Goal: Obtain resource: Obtain resource

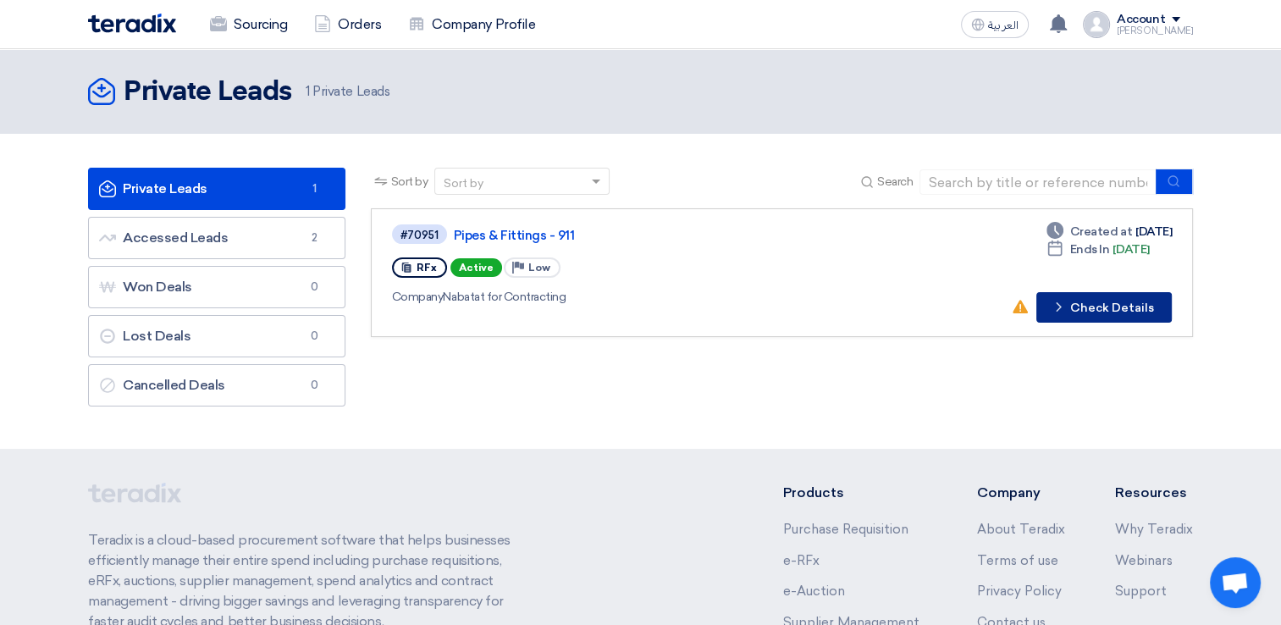
click at [1067, 303] on icon "Check details" at bounding box center [1058, 307] width 16 height 16
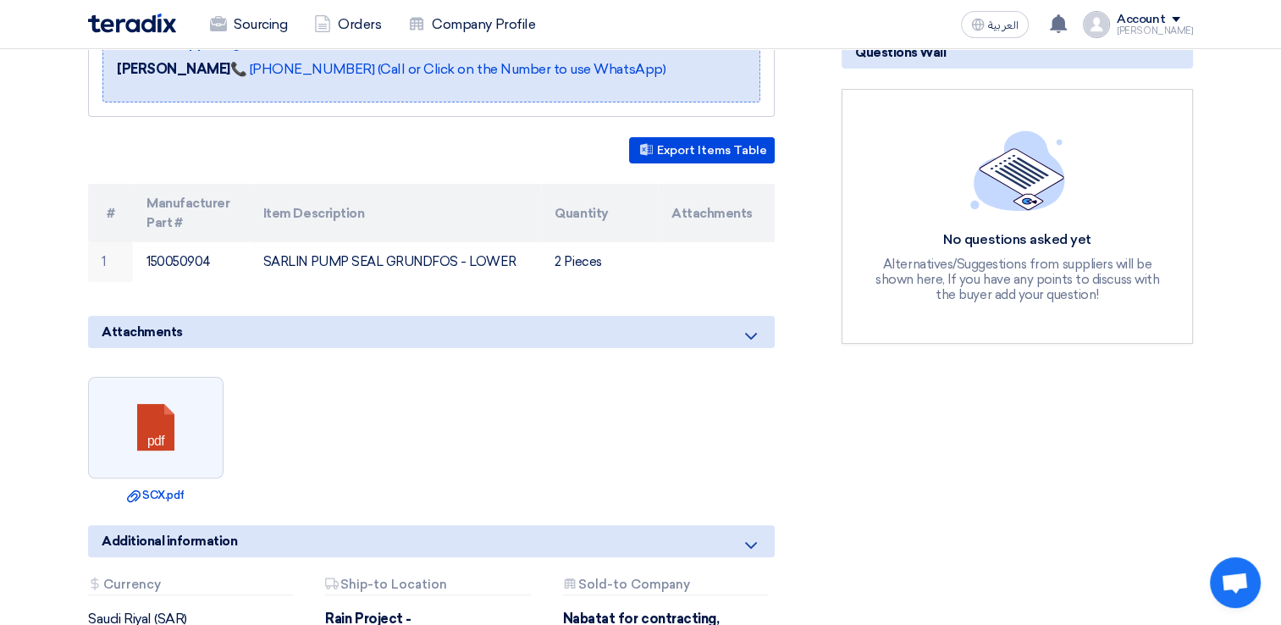
scroll to position [339, 0]
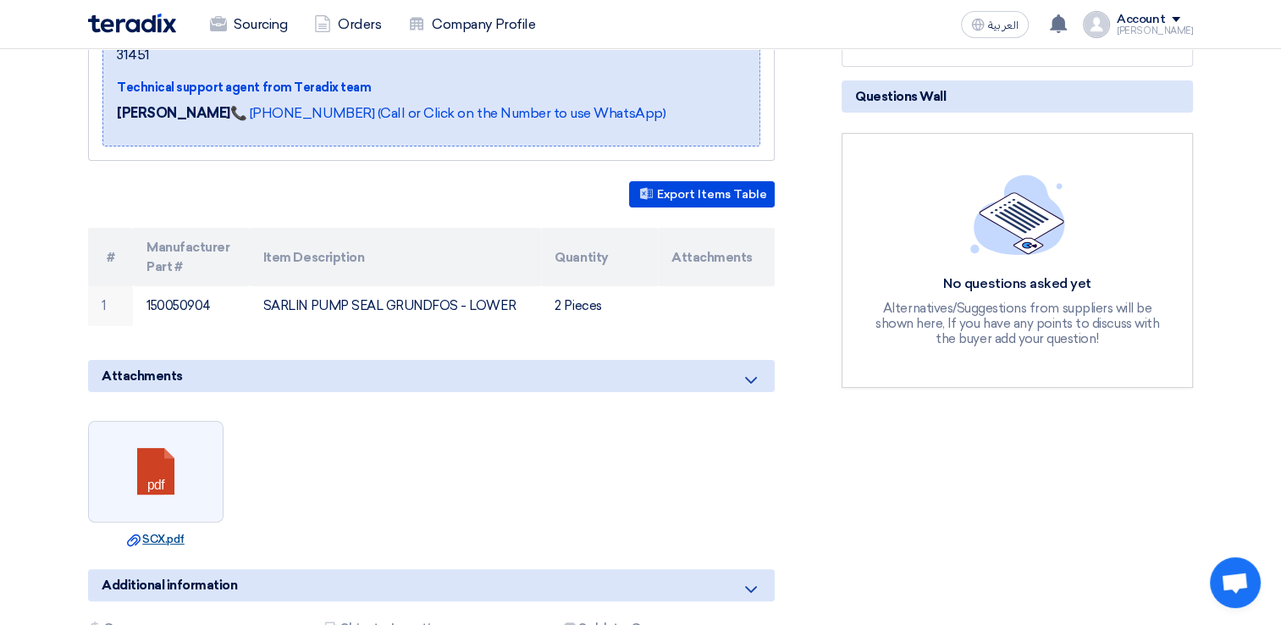
click at [159, 531] on link "Download file SCX.pdf" at bounding box center [155, 539] width 125 height 17
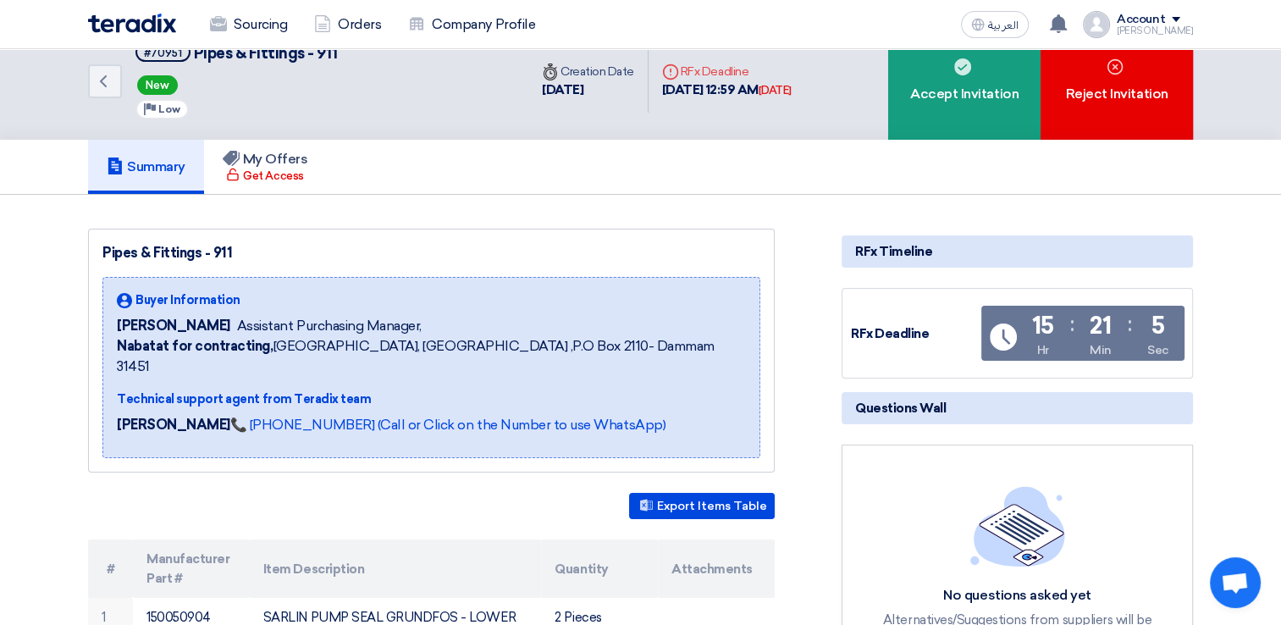
scroll to position [0, 0]
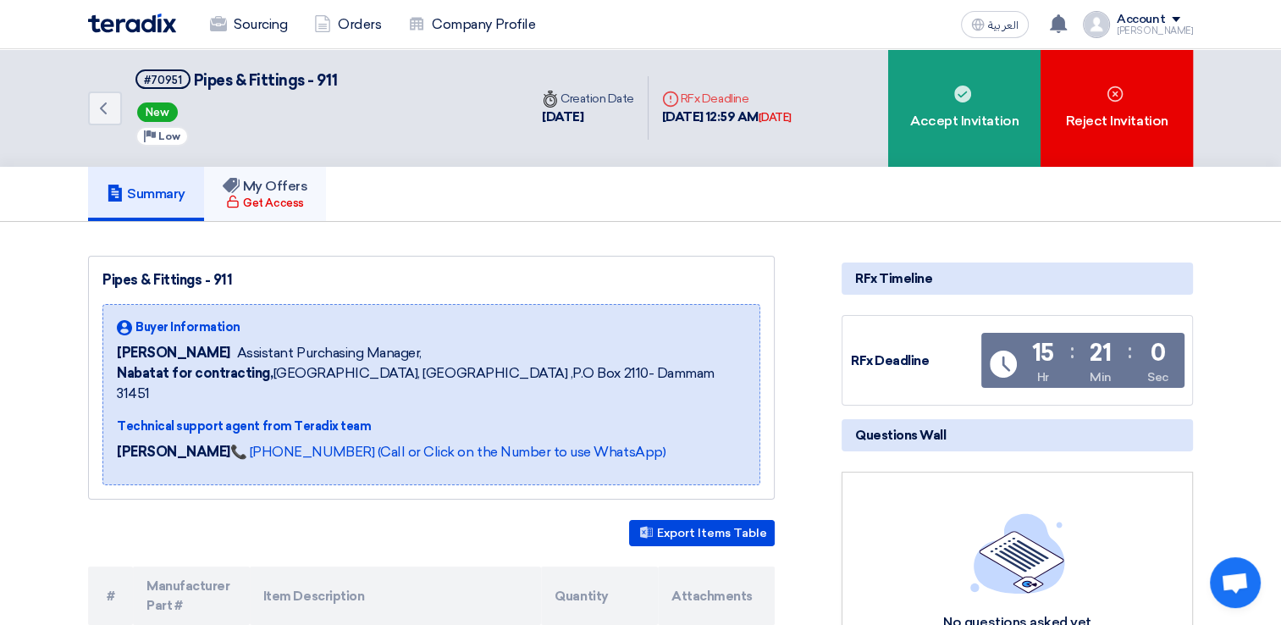
click at [273, 186] on h5 "My Offers" at bounding box center [265, 186] width 85 height 17
click at [98, 107] on icon "Back" at bounding box center [103, 108] width 20 height 20
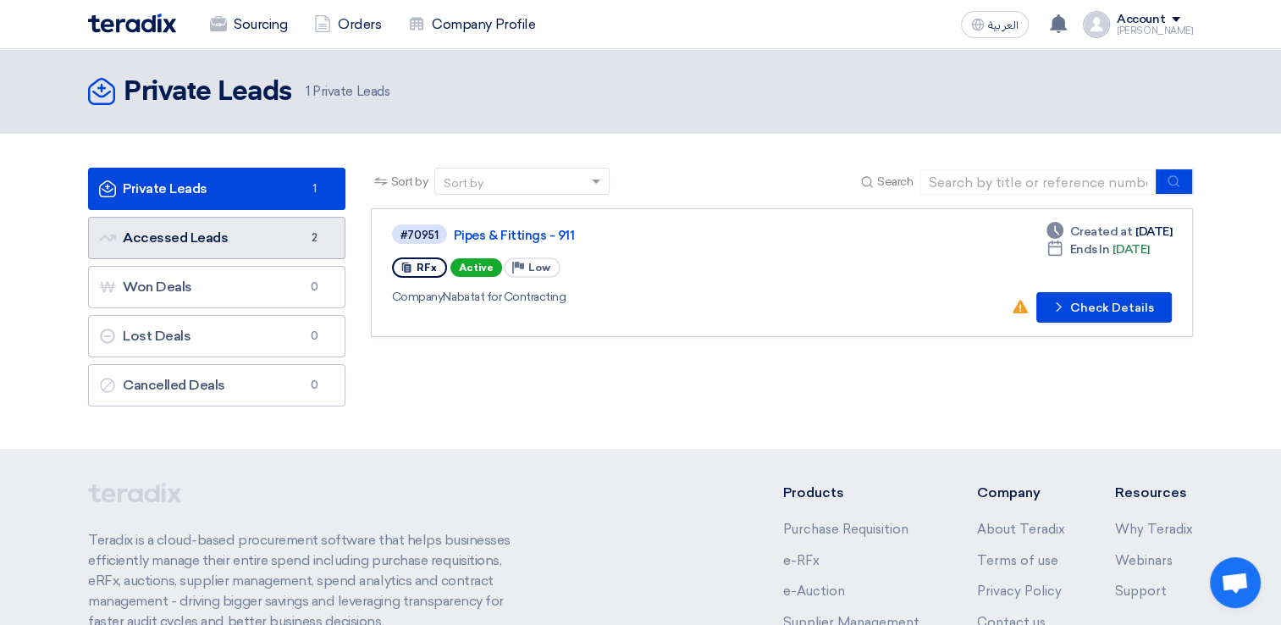
click at [190, 236] on link "Accessed Leads Accessed Leads 2" at bounding box center [216, 238] width 257 height 42
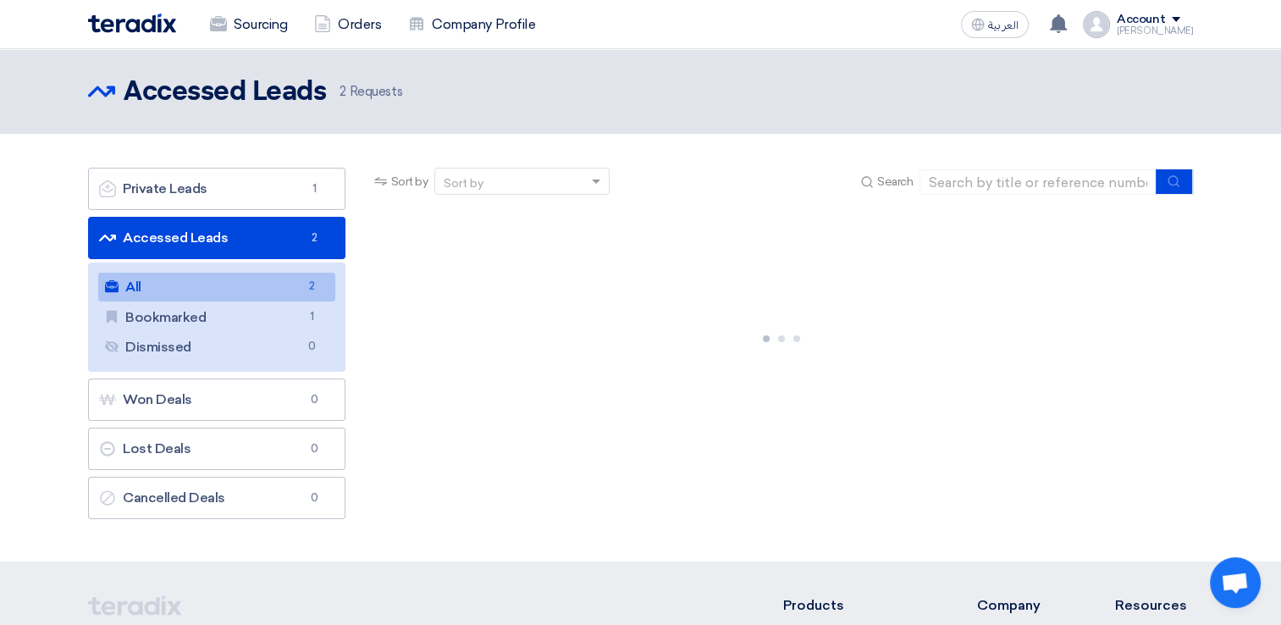
click at [227, 284] on link "All All 2" at bounding box center [216, 287] width 237 height 29
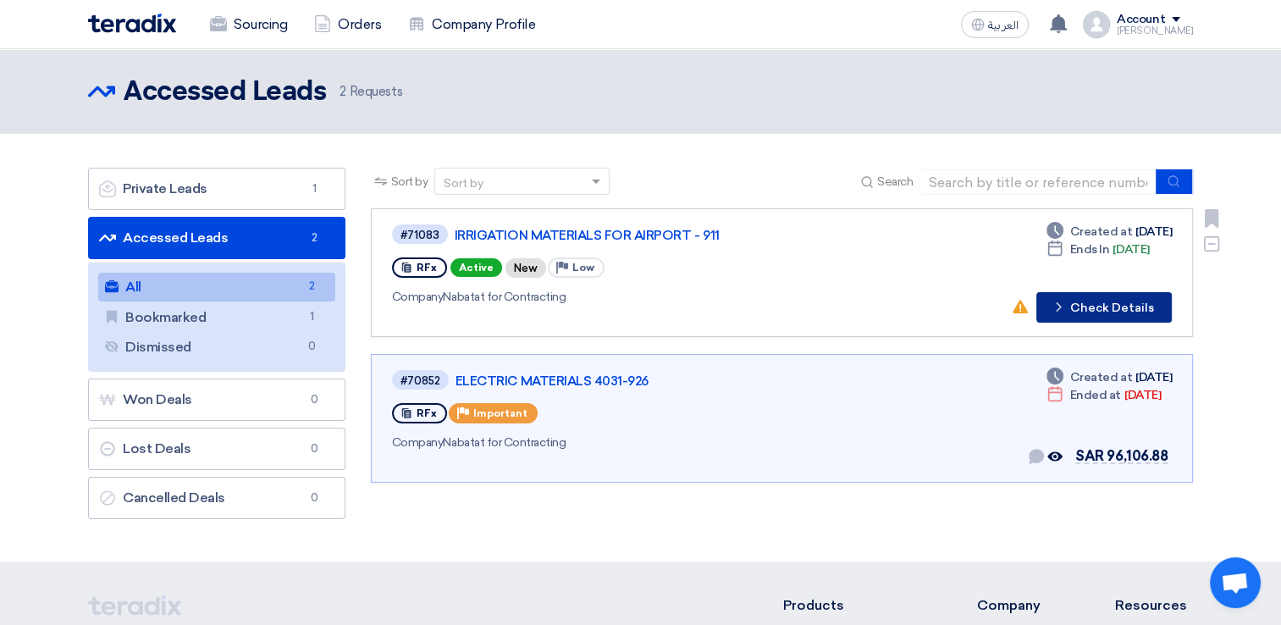
click at [1101, 304] on button "Check details Check Details" at bounding box center [1103, 307] width 135 height 30
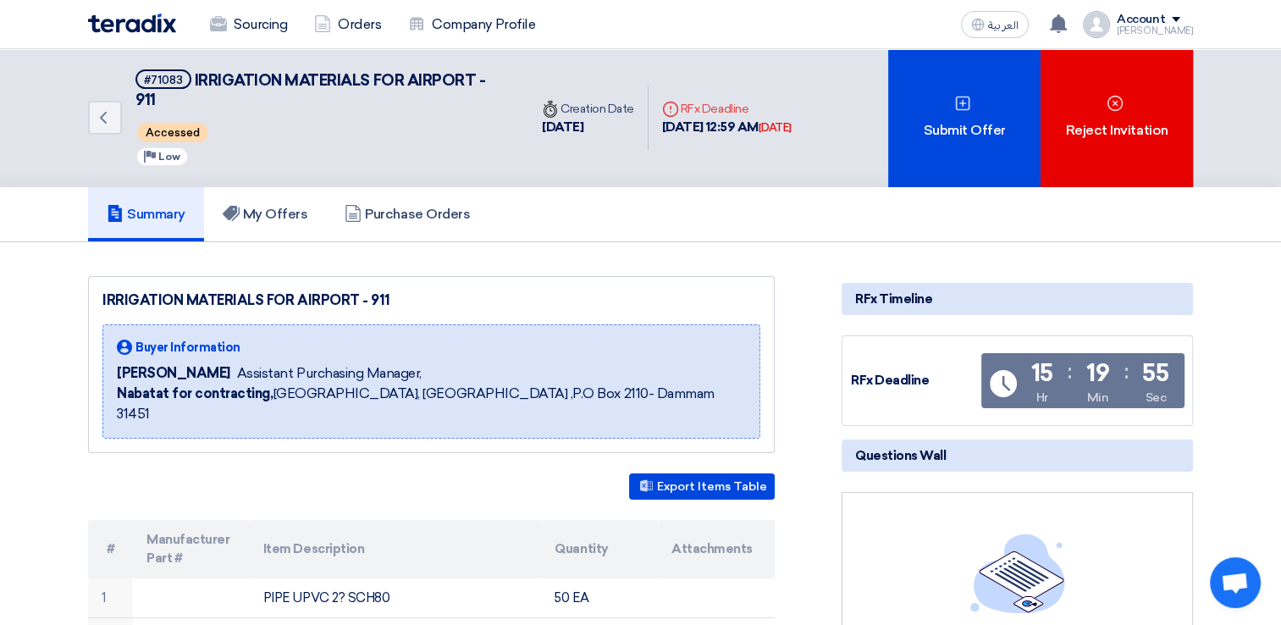
drag, startPoint x: 388, startPoint y: 371, endPoint x: 107, endPoint y: 375, distance: 280.2
click at [107, 375] on div "Buyer Information [PERSON_NAME] Assistant Purchasing Manager, Nabatat for contr…" at bounding box center [431, 381] width 658 height 114
copy div "[PERSON_NAME] Assistant Purchasing Manager,"
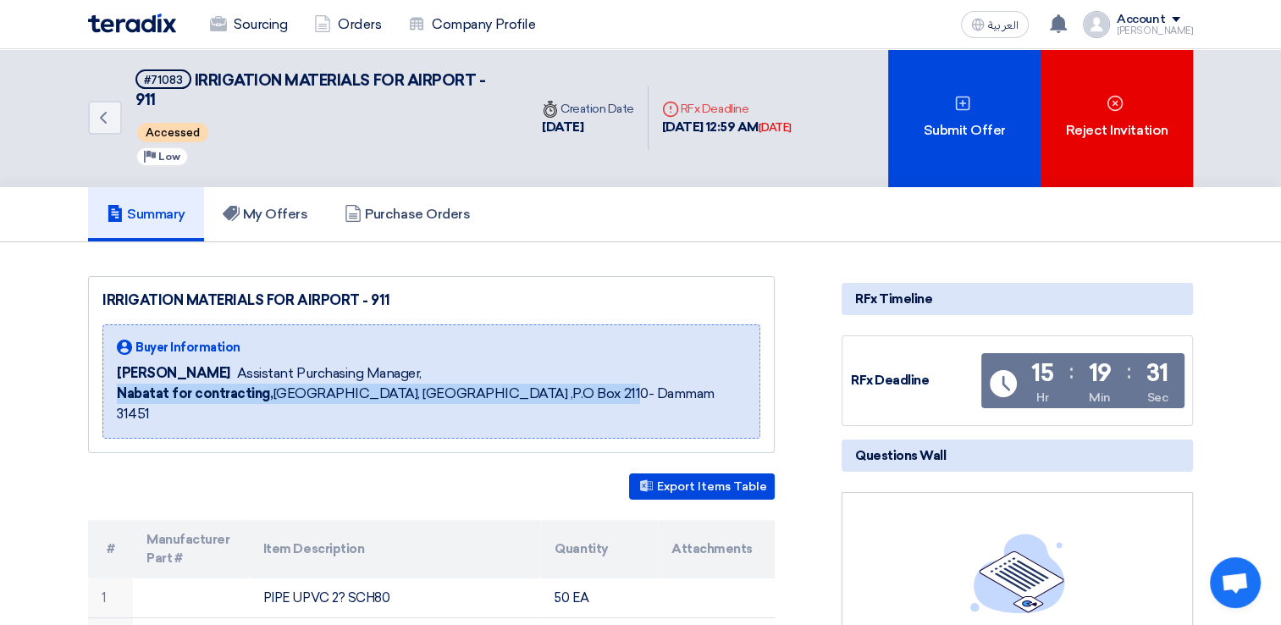
drag, startPoint x: 603, startPoint y: 389, endPoint x: 119, endPoint y: 400, distance: 484.3
click at [119, 400] on div "Buyer Information [PERSON_NAME] Assistant Purchasing Manager, Nabatat for contr…" at bounding box center [431, 381] width 658 height 114
copy span "Nabatat for contracting, [GEOGRAPHIC_DATA], [GEOGRAPHIC_DATA] ,P.O Box 2110- Da…"
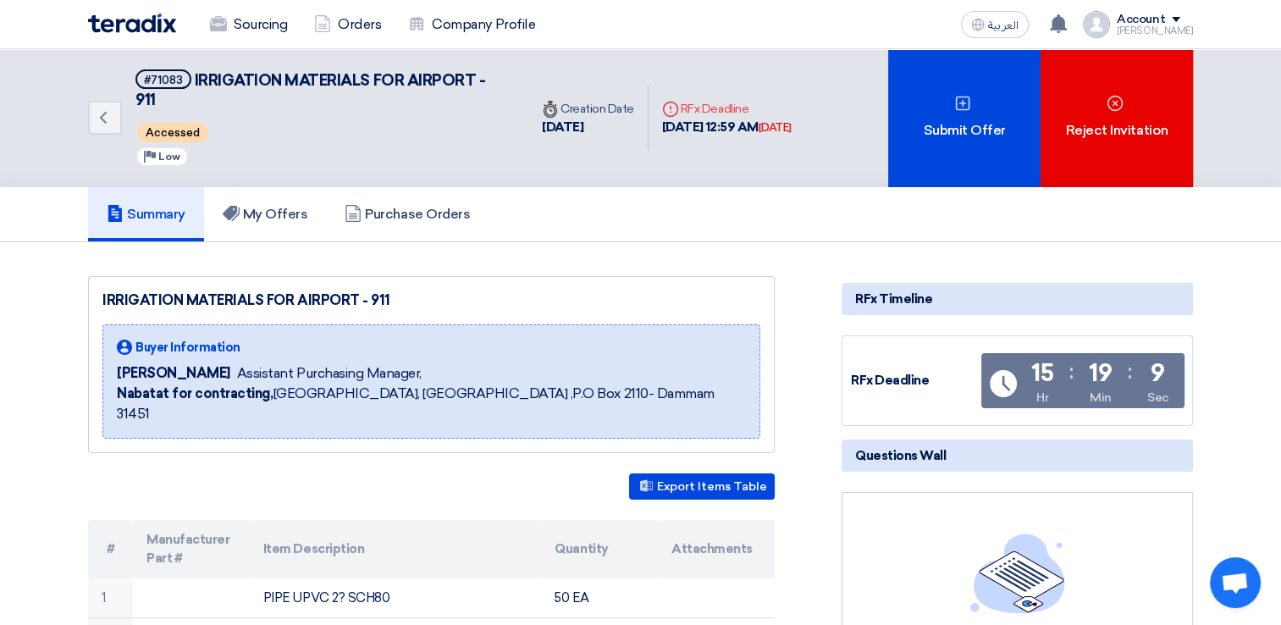
click at [124, 343] on icon at bounding box center [124, 346] width 15 height 15
click at [124, 339] on use at bounding box center [124, 346] width 15 height 15
drag, startPoint x: 124, startPoint y: 339, endPoint x: 166, endPoint y: 345, distance: 41.9
click at [166, 345] on span "Buyer Information" at bounding box center [187, 348] width 105 height 18
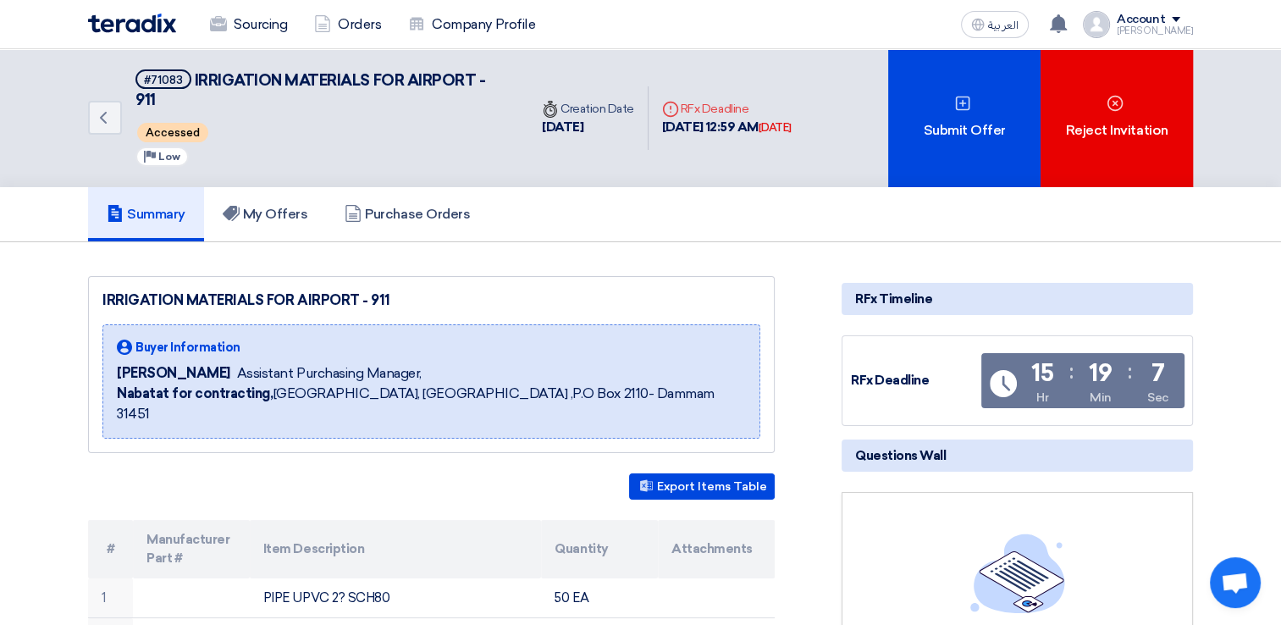
click at [173, 342] on span "Buyer Information" at bounding box center [187, 348] width 105 height 18
click at [264, 209] on h5 "My Offers" at bounding box center [265, 214] width 85 height 17
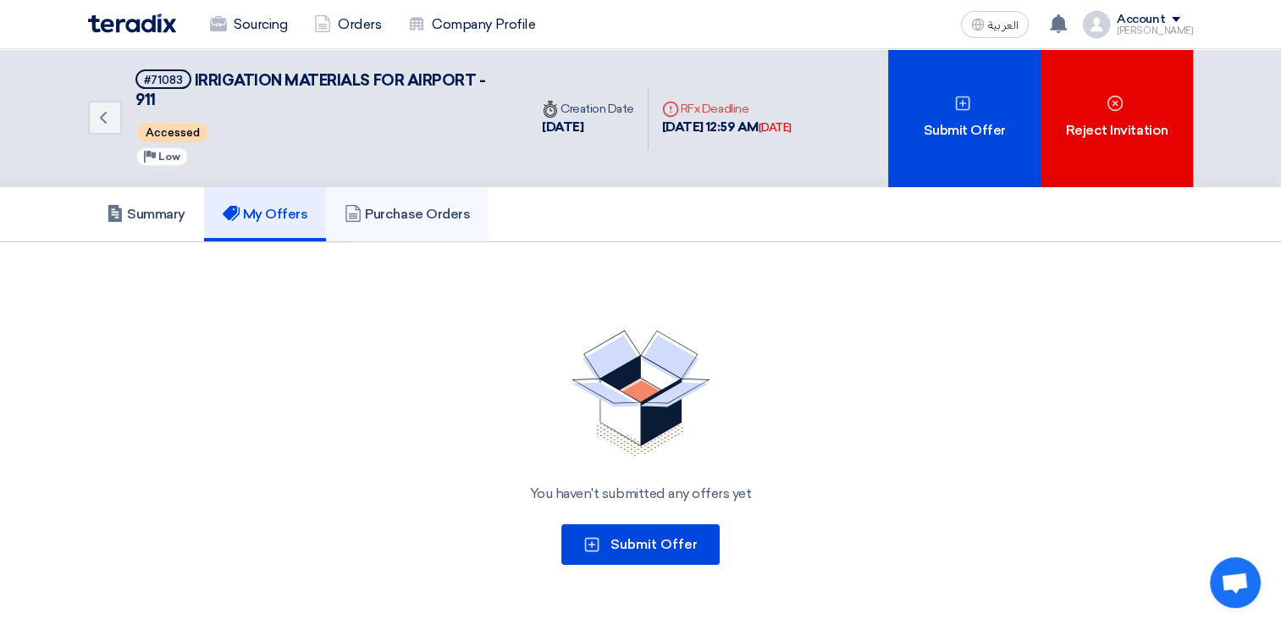
click at [407, 206] on h5 "Purchase Orders" at bounding box center [407, 214] width 125 height 17
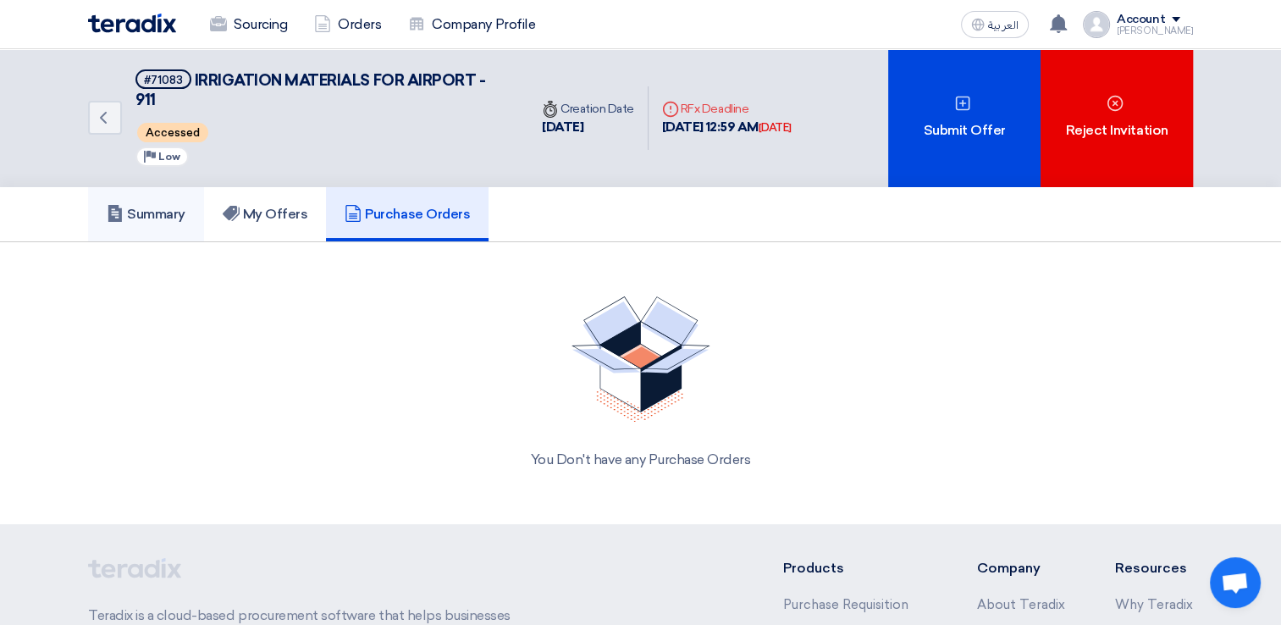
click at [152, 222] on link "Summary" at bounding box center [146, 214] width 116 height 54
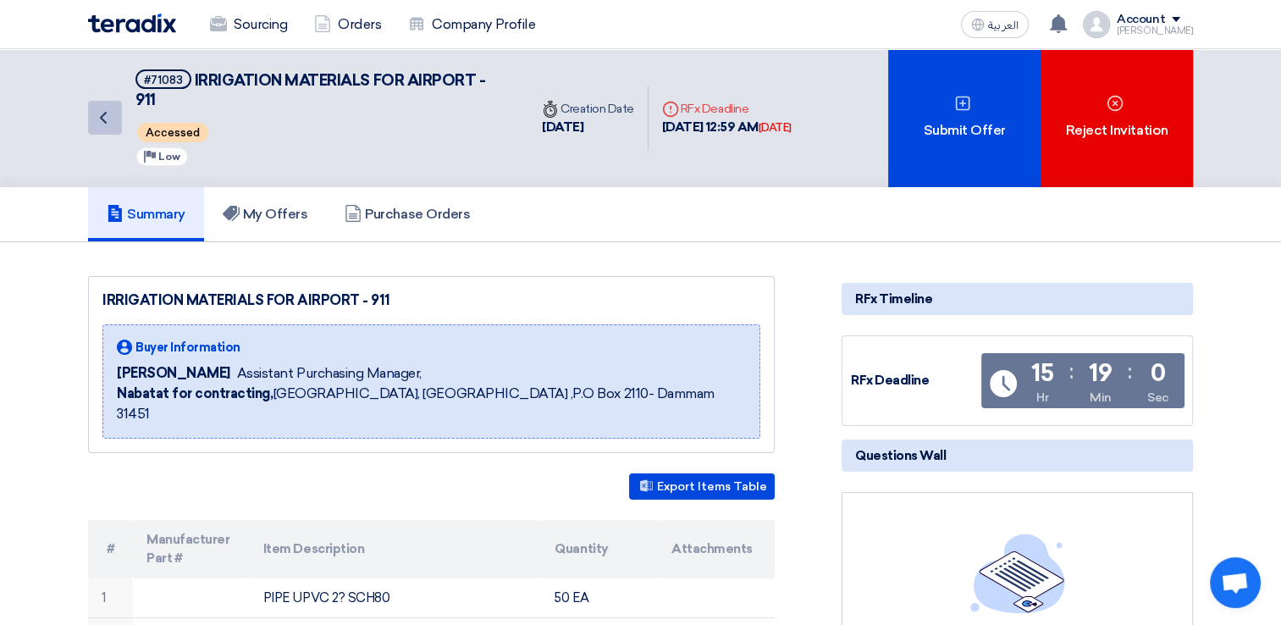
click at [116, 122] on link "Back" at bounding box center [105, 118] width 34 height 34
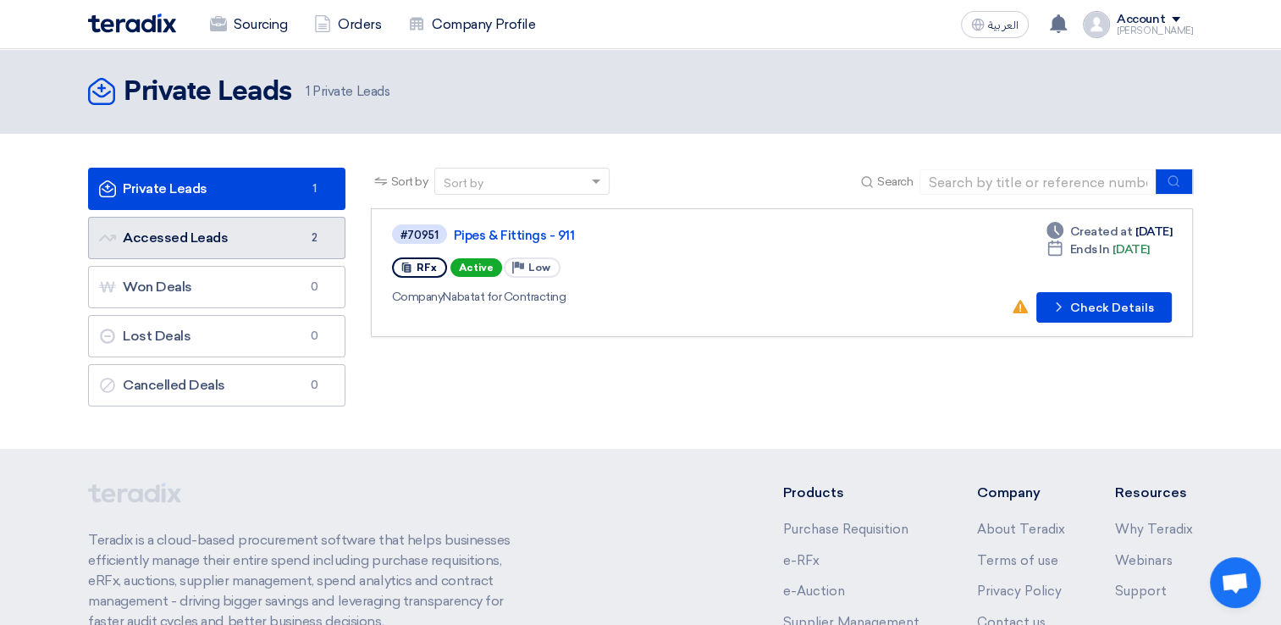
click at [208, 240] on link "Accessed Leads Accessed Leads 2" at bounding box center [216, 238] width 257 height 42
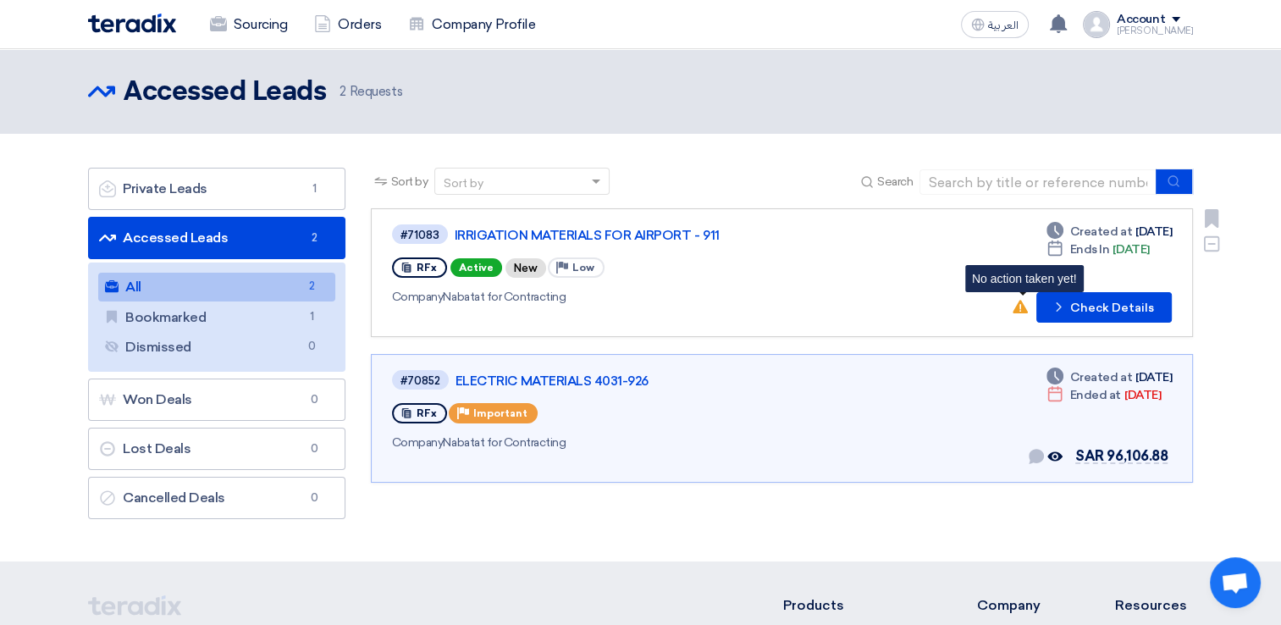
click at [1024, 306] on icon "No action taken yet!" at bounding box center [1019, 306] width 15 height 15
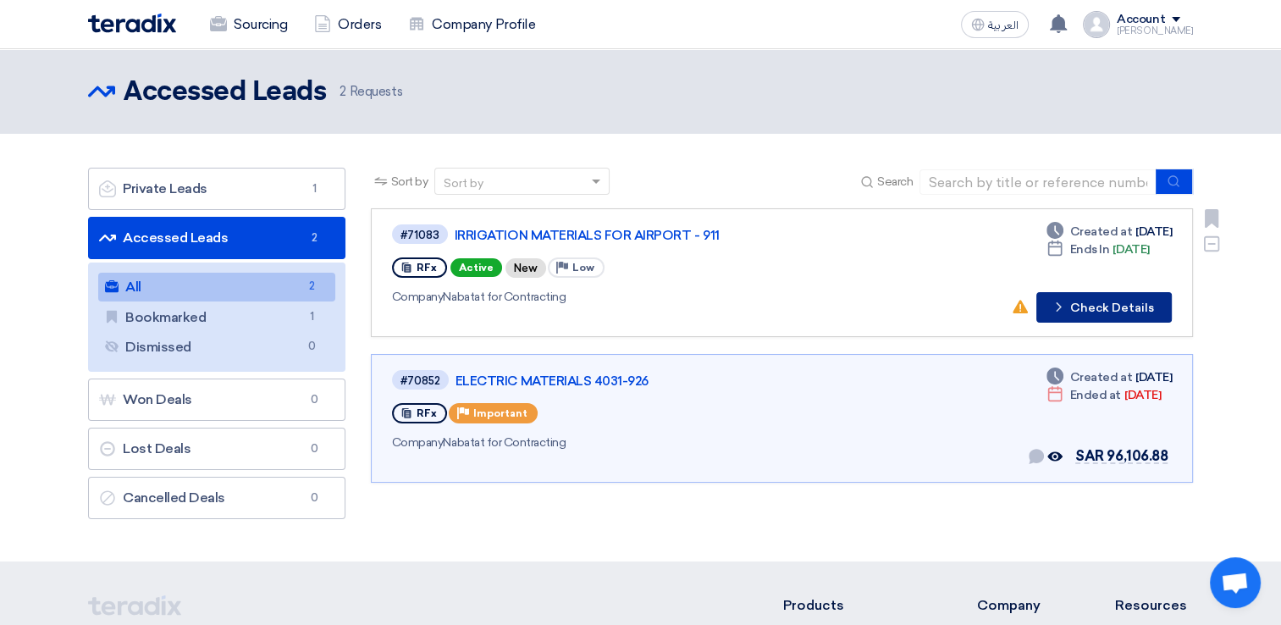
click at [1082, 306] on button "Check details Check Details" at bounding box center [1103, 307] width 135 height 30
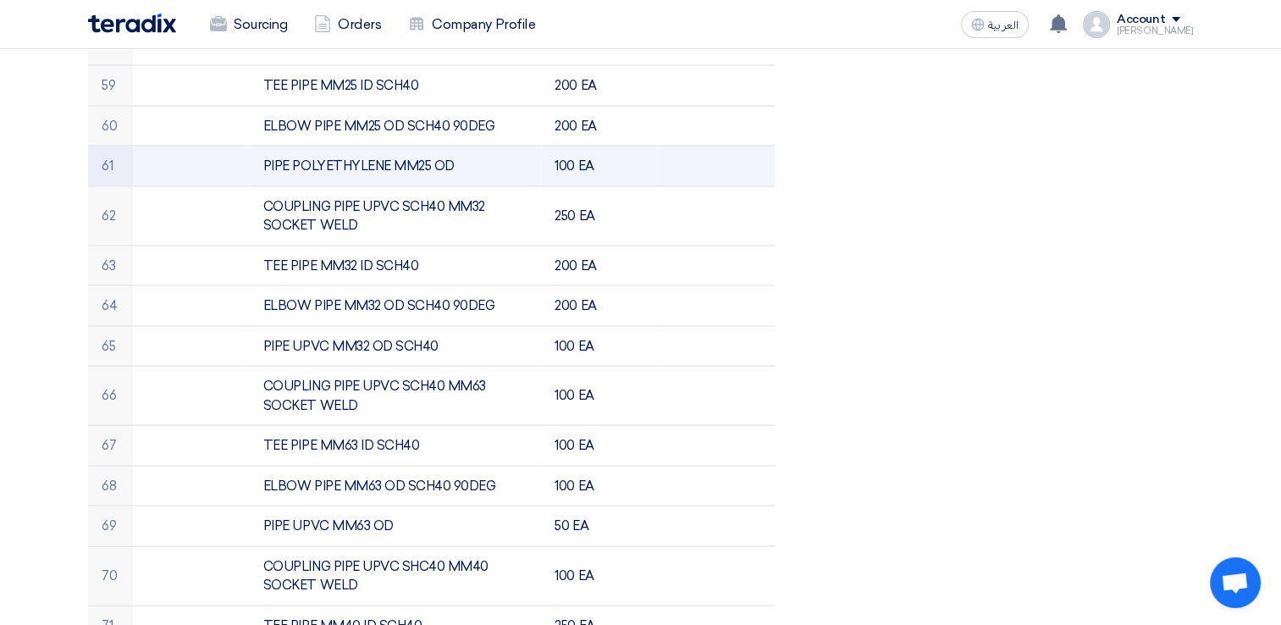
scroll to position [3386, 0]
